Goal: Navigation & Orientation: Find specific page/section

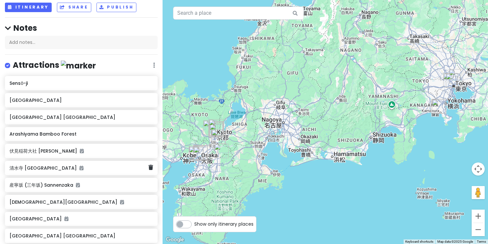
scroll to position [98, 0]
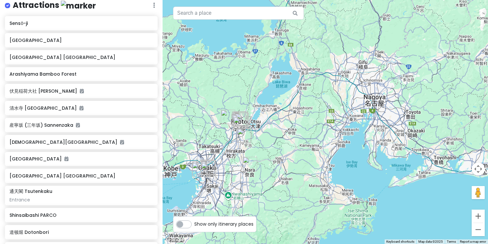
drag, startPoint x: 313, startPoint y: 127, endPoint x: 391, endPoint y: 106, distance: 80.7
click at [391, 106] on div at bounding box center [326, 122] width 326 height 244
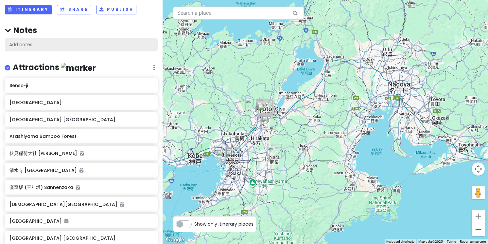
scroll to position [0, 0]
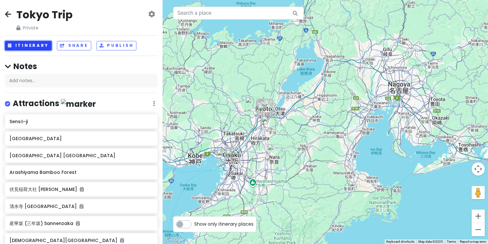
click at [21, 45] on button "Itinerary" at bounding box center [28, 45] width 47 height 9
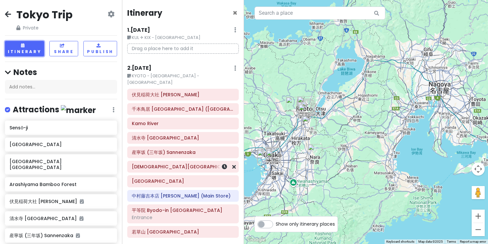
click at [158, 164] on h6 "[DEMOGRAPHIC_DATA][GEOGRAPHIC_DATA]" at bounding box center [183, 167] width 102 height 6
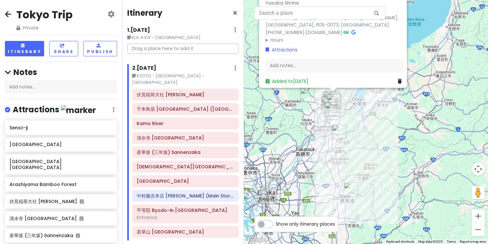
drag, startPoint x: 363, startPoint y: 228, endPoint x: 366, endPoint y: 201, distance: 27.3
click at [366, 201] on div "八坂神社 [GEOGRAPHIC_DATA] 4.4 (30,378) 625 [PERSON_NAME], [GEOGRAPHIC_DATA][PERSON…" at bounding box center [366, 122] width 244 height 244
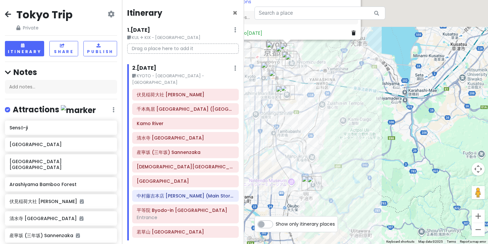
drag, startPoint x: 365, startPoint y: 176, endPoint x: 389, endPoint y: 244, distance: 72.4
click at [389, 243] on html "Tokyo Trip Private Change Dates Make a Copy Delete Trip Go Pro ⚡️ Give Feedback…" at bounding box center [244, 122] width 488 height 244
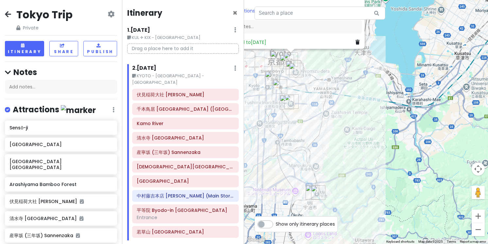
drag, startPoint x: 322, startPoint y: 78, endPoint x: 346, endPoint y: 129, distance: 55.6
click at [346, 129] on div "八坂神社 [GEOGRAPHIC_DATA] 4.4 (30,378) 625 [PERSON_NAME], [GEOGRAPHIC_DATA][PERSON…" at bounding box center [366, 122] width 244 height 244
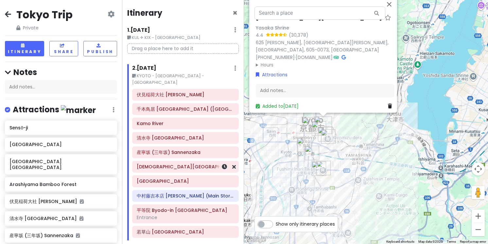
click at [146, 164] on h6 "[DEMOGRAPHIC_DATA][GEOGRAPHIC_DATA]" at bounding box center [186, 167] width 98 height 6
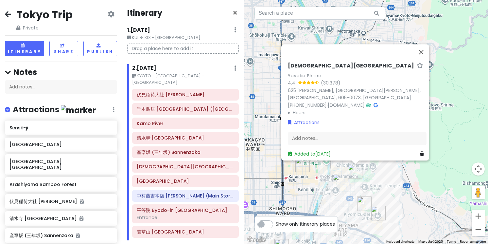
drag, startPoint x: 317, startPoint y: 147, endPoint x: 423, endPoint y: 237, distance: 138.8
click at [423, 237] on div "八坂神社 [GEOGRAPHIC_DATA] 4.4 (30,378) 625 [PERSON_NAME], [GEOGRAPHIC_DATA][PERSON…" at bounding box center [366, 122] width 244 height 244
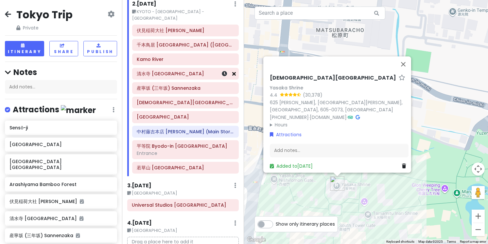
scroll to position [164, 0]
